Goal: Task Accomplishment & Management: Manage account settings

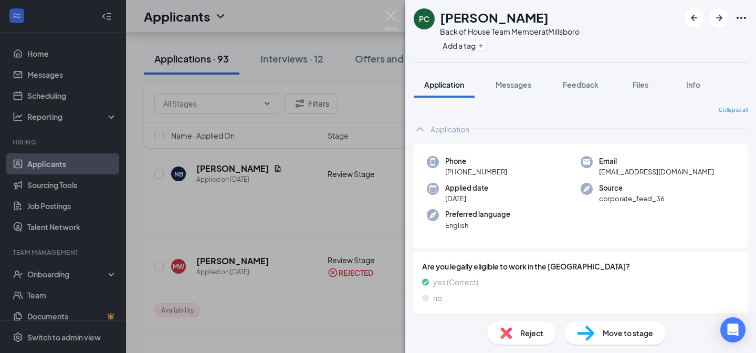
scroll to position [483, 0]
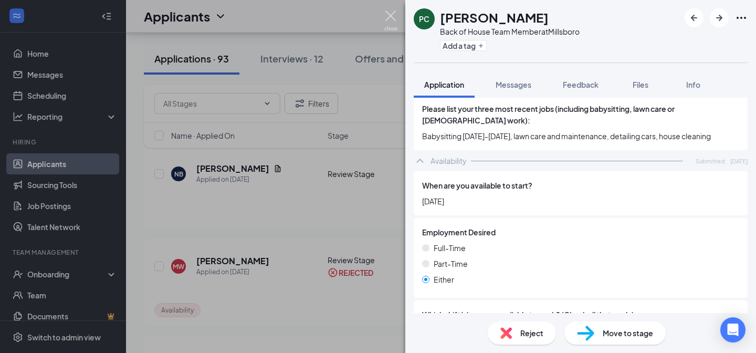
click at [395, 15] on img at bounding box center [390, 21] width 13 height 20
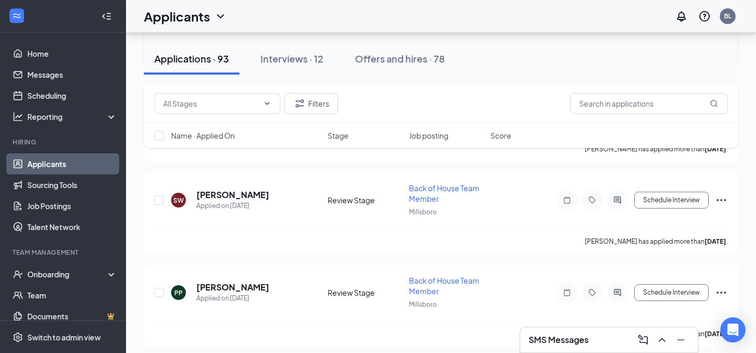
scroll to position [598, 0]
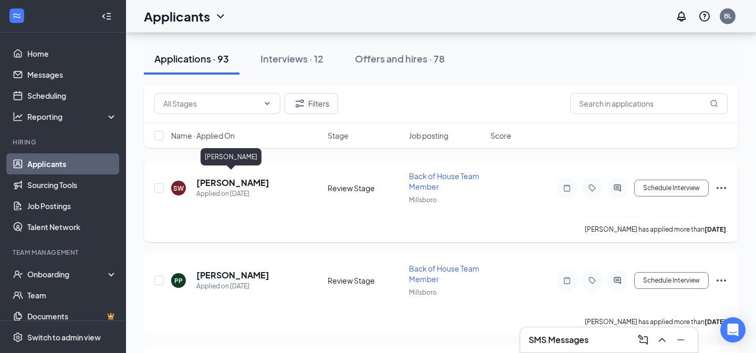
click at [243, 178] on h5 "[PERSON_NAME]" at bounding box center [232, 183] width 73 height 12
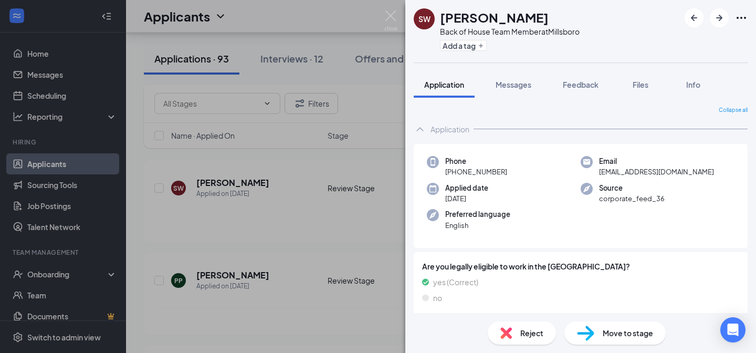
click at [390, 4] on div "SW [PERSON_NAME] Back of House Team Member at [GEOGRAPHIC_DATA] Add a tag Appli…" at bounding box center [378, 176] width 756 height 353
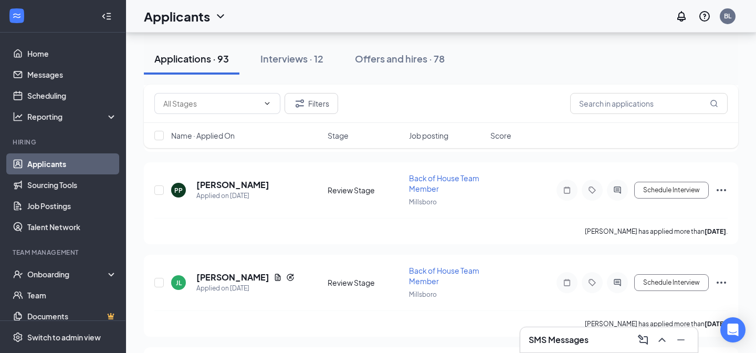
scroll to position [687, 0]
click at [234, 183] on h5 "[PERSON_NAME]" at bounding box center [232, 186] width 73 height 12
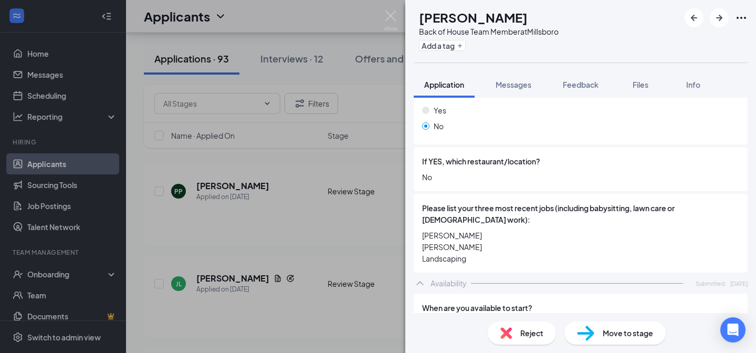
scroll to position [273, 0]
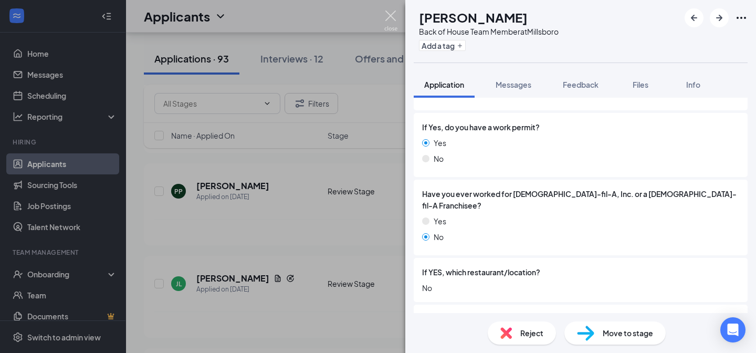
click at [394, 11] on img at bounding box center [390, 21] width 13 height 20
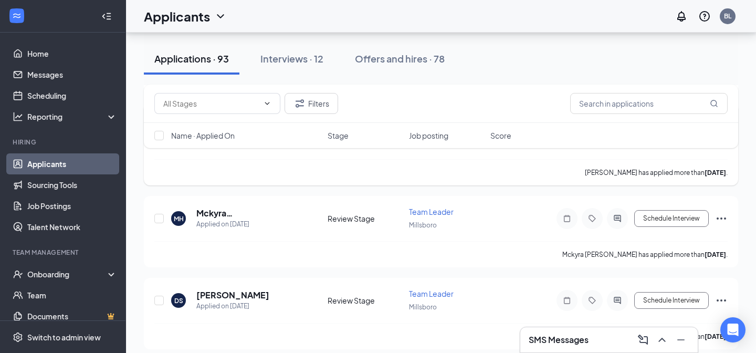
scroll to position [840, 0]
click at [245, 207] on h5 "Mckyra [PERSON_NAME]" at bounding box center [247, 213] width 103 height 12
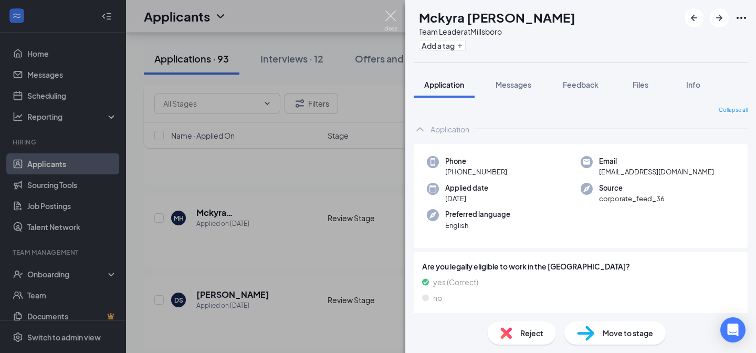
click at [388, 18] on img at bounding box center [390, 21] width 13 height 20
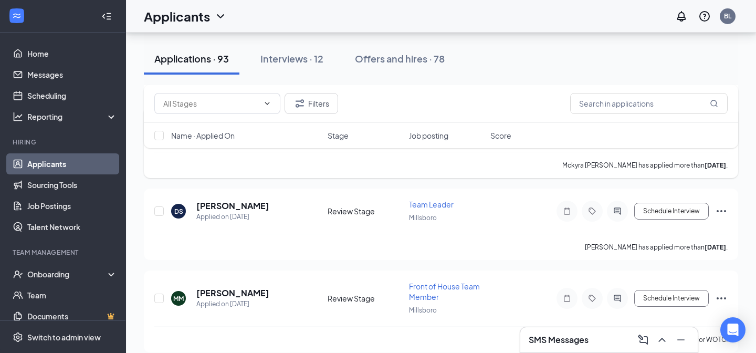
scroll to position [930, 0]
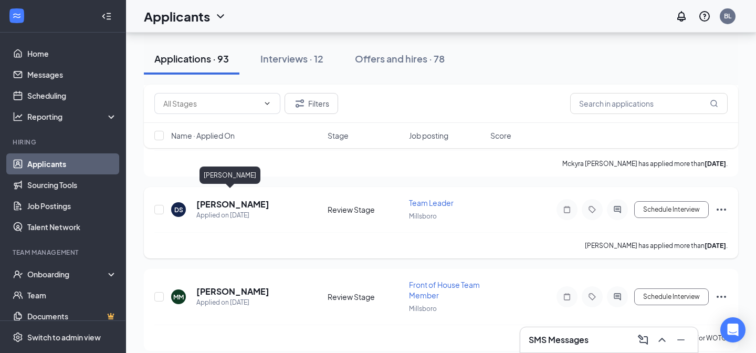
click at [231, 199] on h5 "[PERSON_NAME]" at bounding box center [232, 205] width 73 height 12
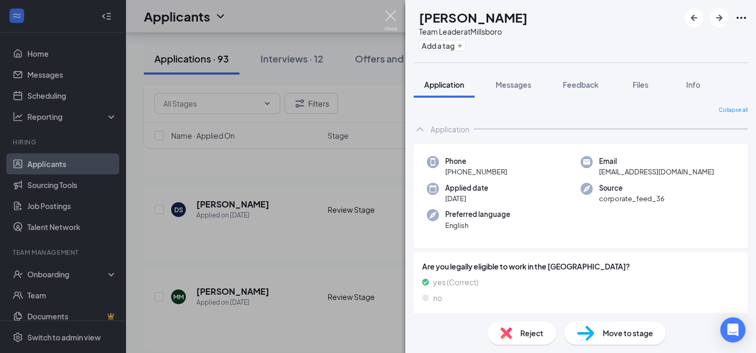
click at [386, 18] on img at bounding box center [390, 21] width 13 height 20
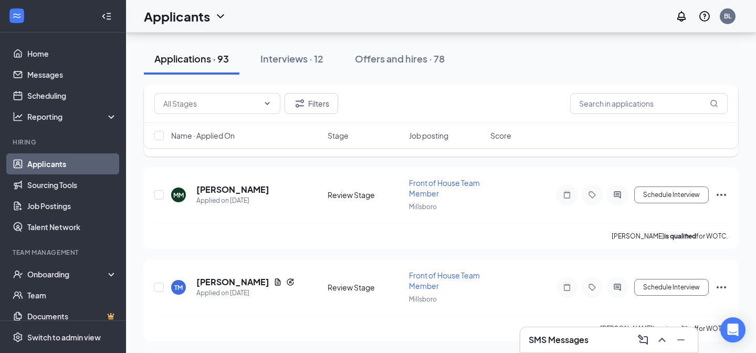
scroll to position [1041, 0]
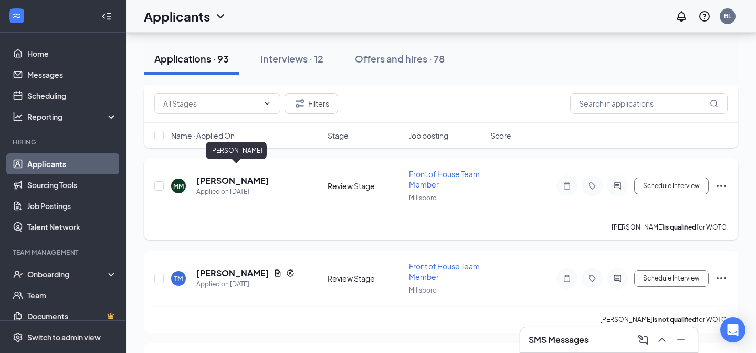
click at [269, 175] on h5 "[PERSON_NAME]" at bounding box center [232, 181] width 73 height 12
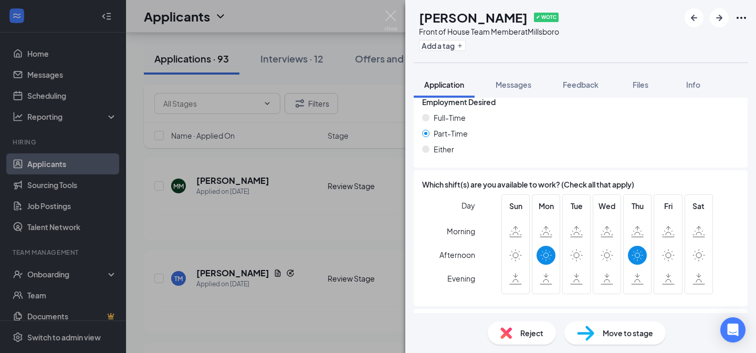
scroll to position [775, 0]
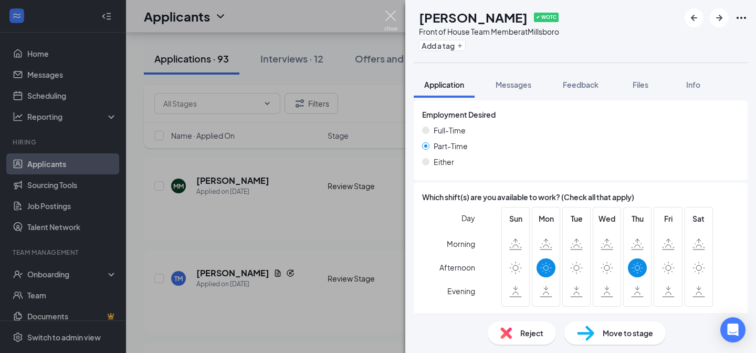
click at [386, 17] on img at bounding box center [390, 21] width 13 height 20
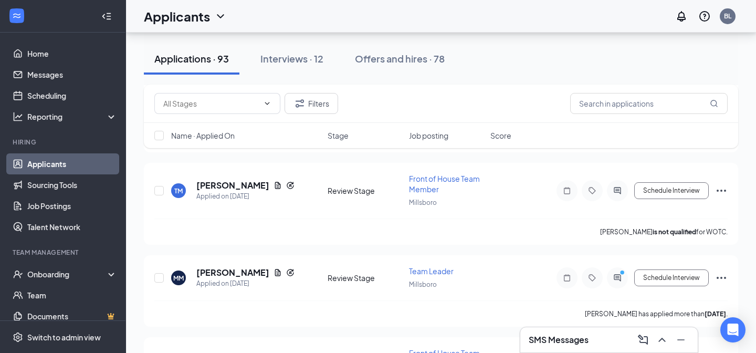
scroll to position [1135, 0]
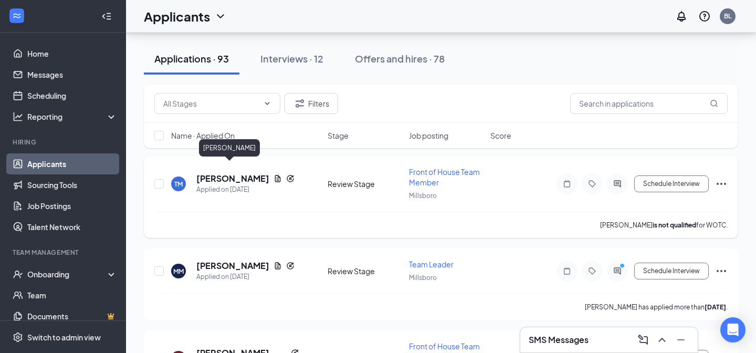
click at [228, 173] on h5 "[PERSON_NAME]" at bounding box center [232, 179] width 73 height 12
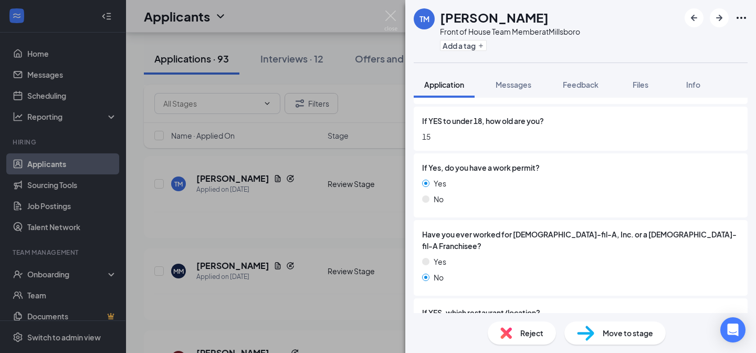
scroll to position [331, 0]
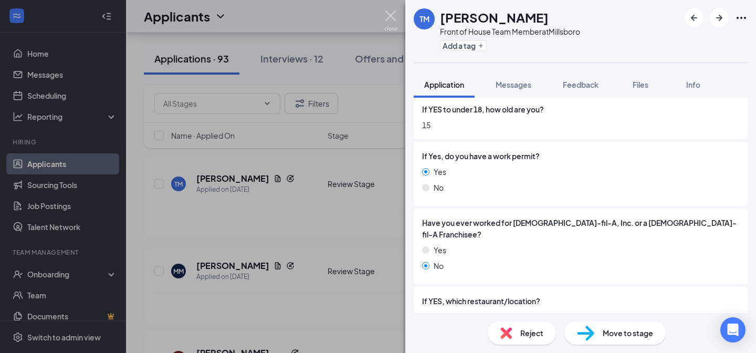
click at [390, 19] on img at bounding box center [390, 21] width 13 height 20
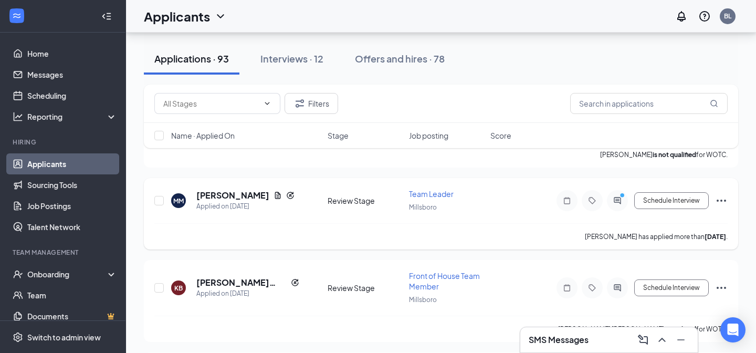
scroll to position [1205, 0]
click at [687, 193] on button "Schedule Interview" at bounding box center [671, 201] width 75 height 17
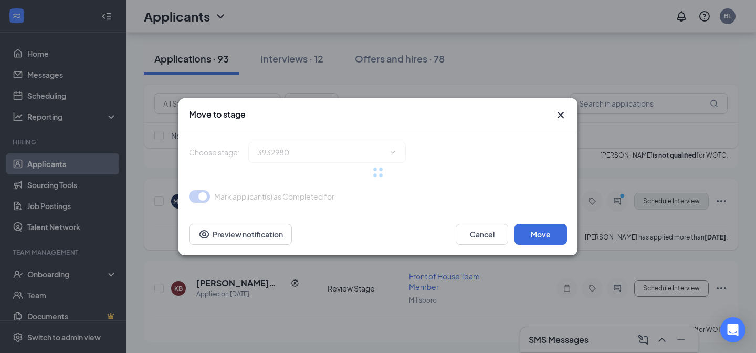
type input "Onsite Interview (next stage)"
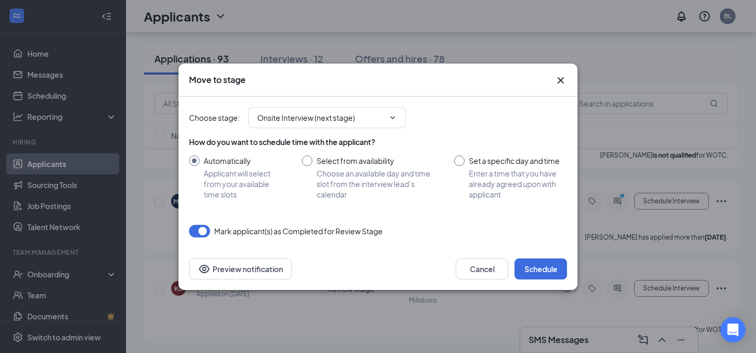
click at [561, 77] on icon "Cross" at bounding box center [561, 80] width 13 height 13
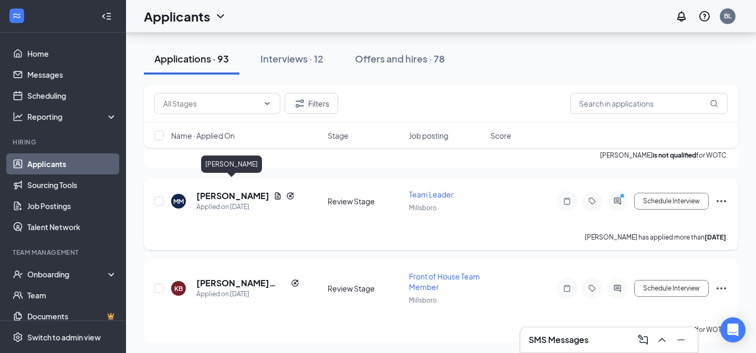
click at [243, 190] on h5 "[PERSON_NAME]" at bounding box center [232, 196] width 73 height 12
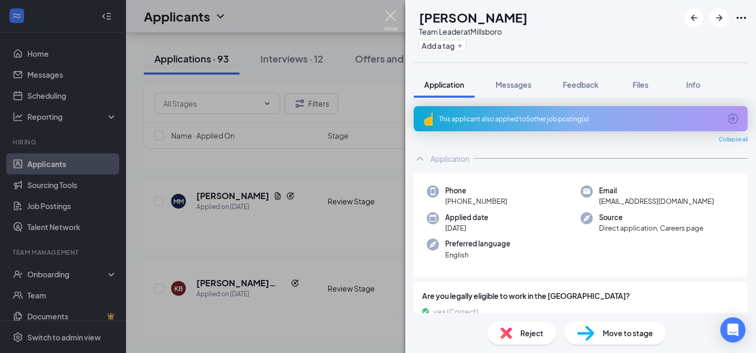
click at [394, 11] on img at bounding box center [390, 21] width 13 height 20
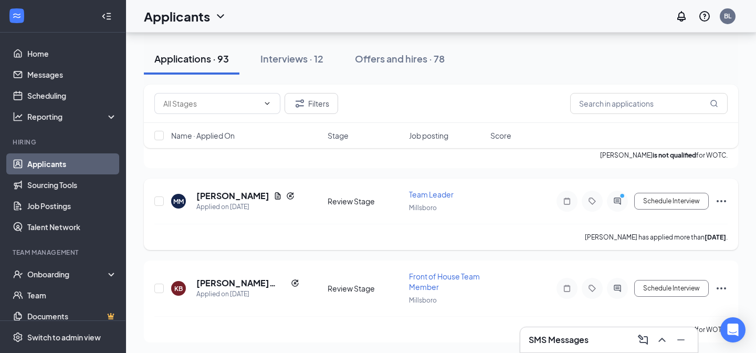
click at [725, 195] on icon "Ellipses" at bounding box center [721, 201] width 13 height 13
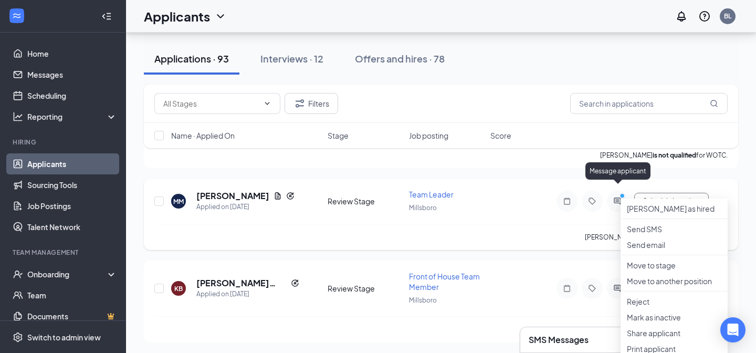
click at [620, 193] on icon "PrimaryDot" at bounding box center [624, 197] width 13 height 8
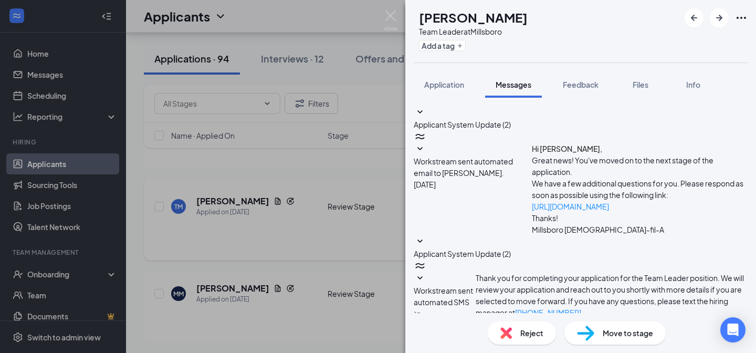
scroll to position [1211, 0]
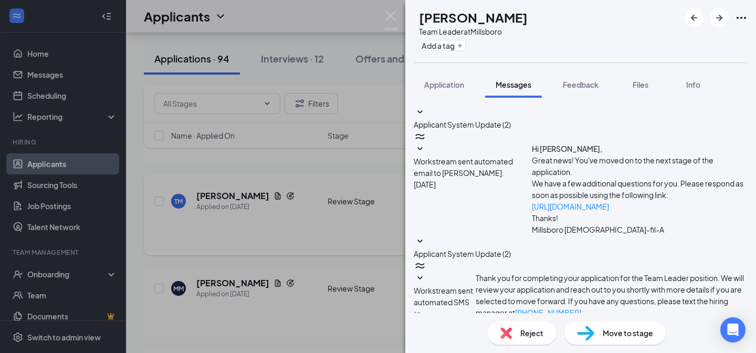
scroll to position [46, 0]
click at [392, 7] on div "[PERSON_NAME] Team Leader at [GEOGRAPHIC_DATA] Add a tag Application Messages F…" at bounding box center [378, 176] width 756 height 353
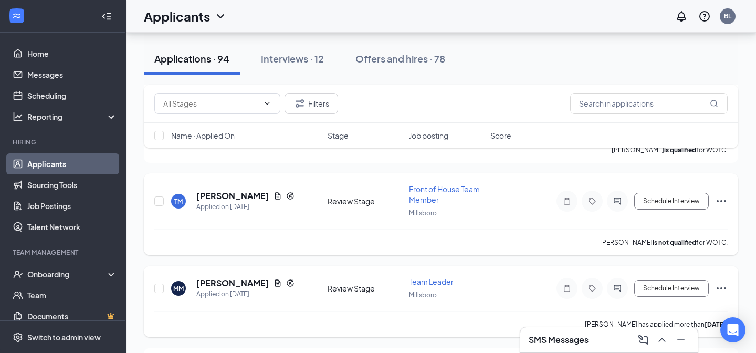
click at [722, 287] on icon "Ellipses" at bounding box center [721, 288] width 9 height 2
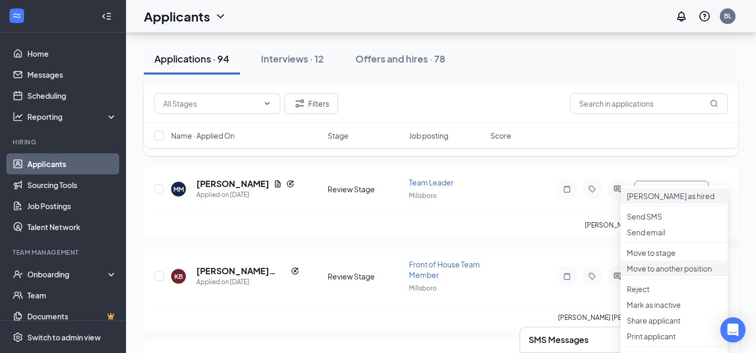
scroll to position [1321, 0]
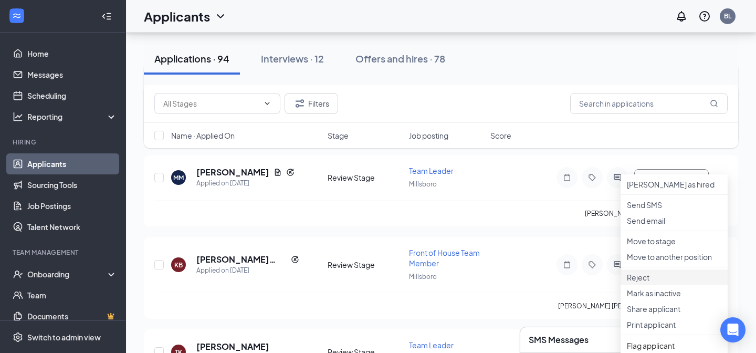
click at [647, 283] on p "Reject" at bounding box center [674, 277] width 95 height 11
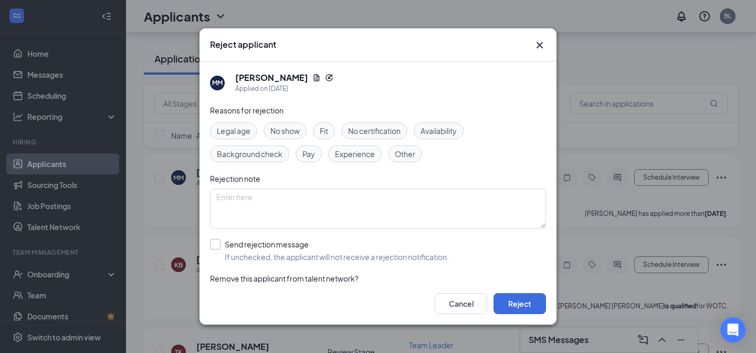
click at [217, 248] on input "Send rejection message If unchecked, the applicant will not receive a rejection…" at bounding box center [329, 250] width 239 height 23
checkbox input "true"
click at [522, 309] on button "Reject" at bounding box center [520, 303] width 53 height 21
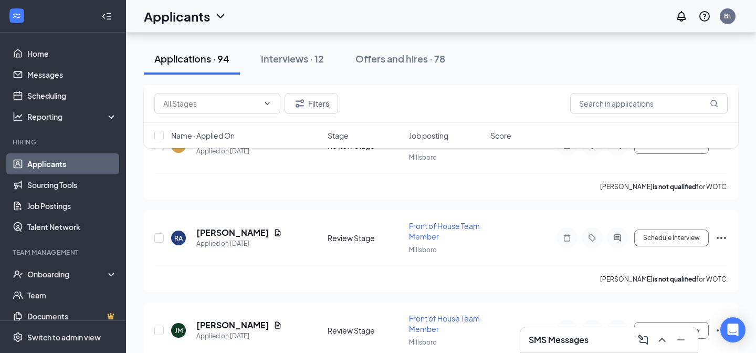
scroll to position [1640, 0]
